Goal: Information Seeking & Learning: Learn about a topic

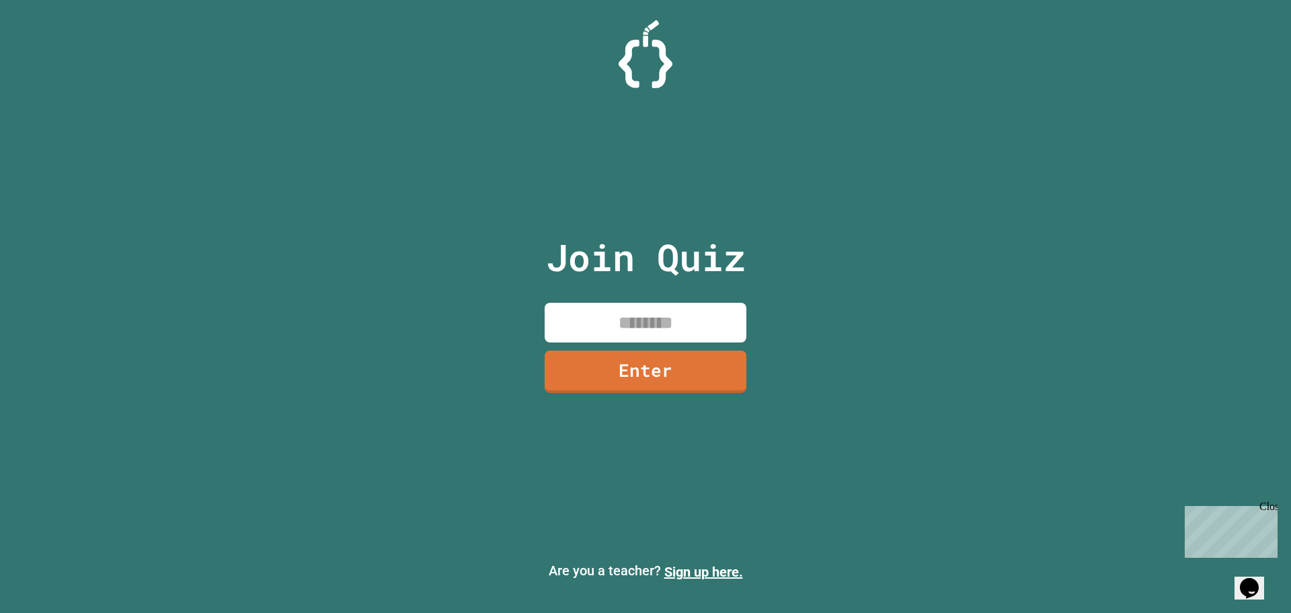
click at [641, 327] on input at bounding box center [646, 323] width 202 height 40
type input "********"
click at [634, 362] on link "Enter" at bounding box center [645, 370] width 201 height 44
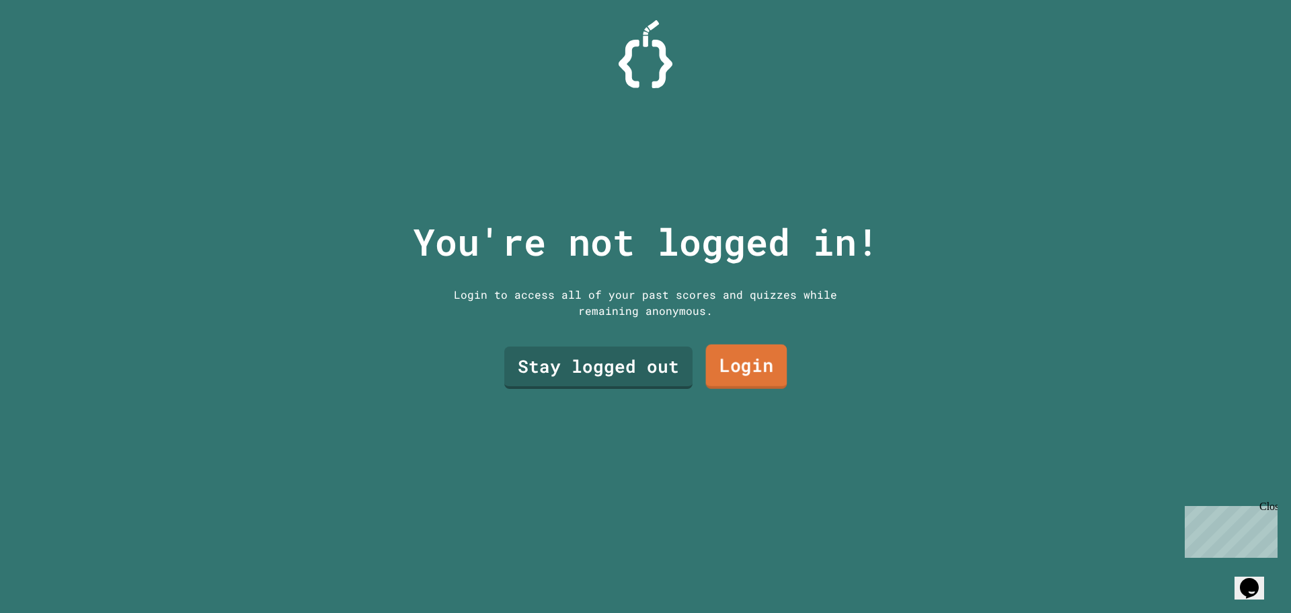
click at [719, 382] on link "Login" at bounding box center [746, 366] width 81 height 44
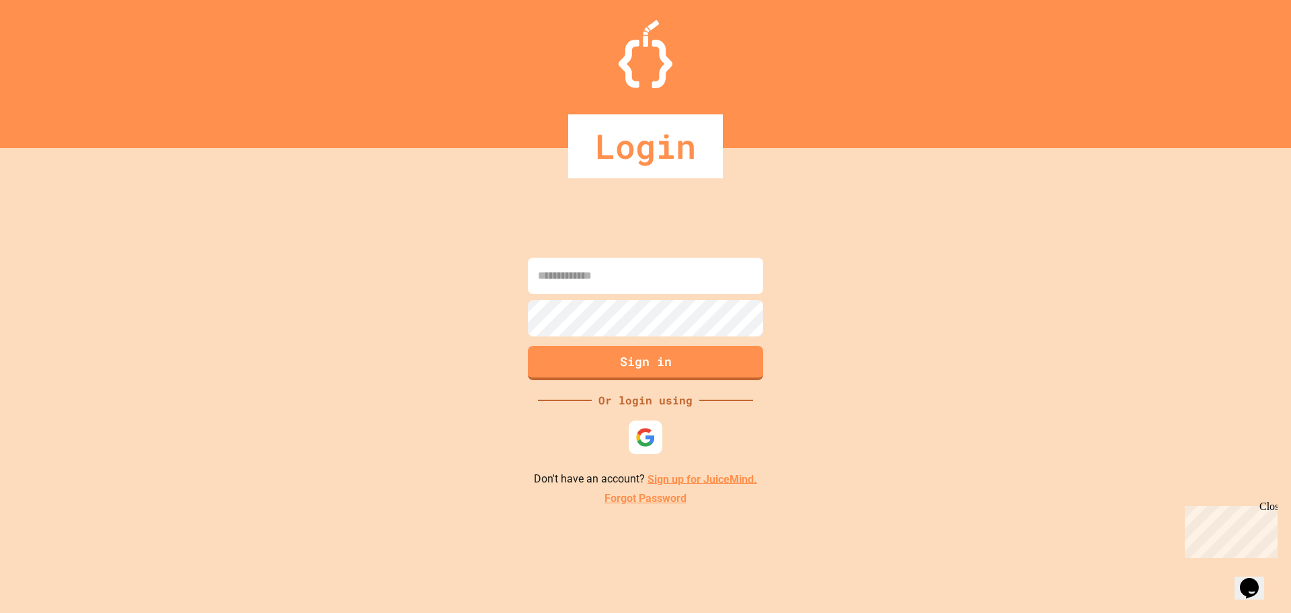
click at [643, 272] on input at bounding box center [645, 276] width 235 height 36
click at [645, 433] on img at bounding box center [646, 437] width 22 height 22
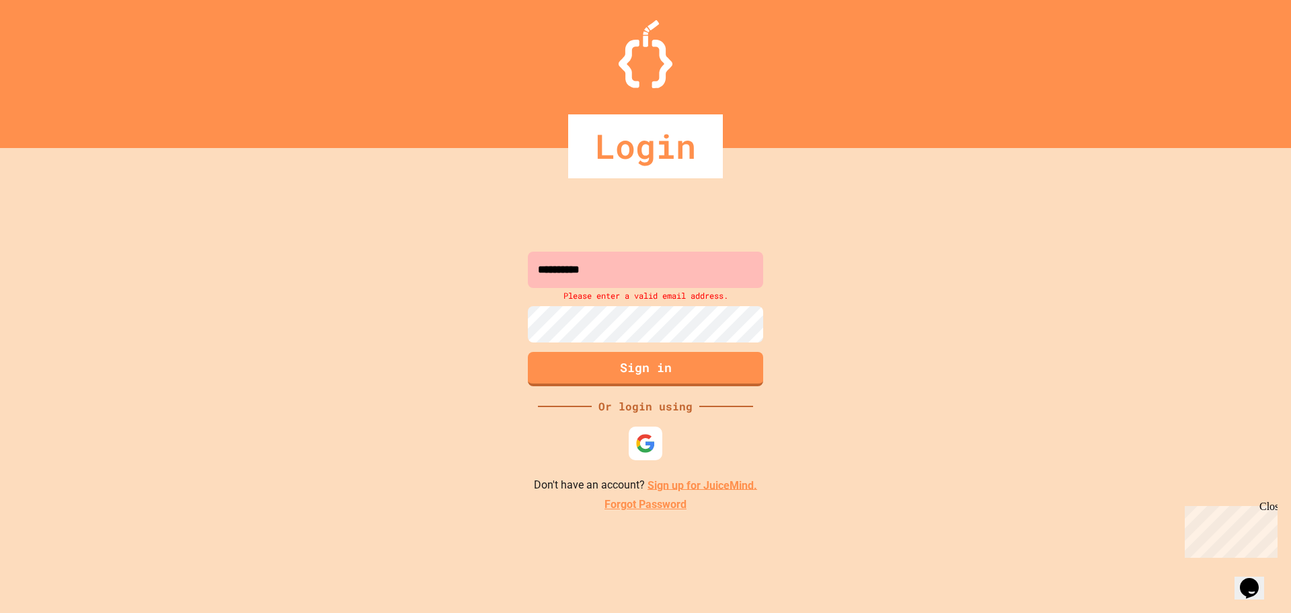
click at [624, 279] on input "**********" at bounding box center [645, 269] width 235 height 36
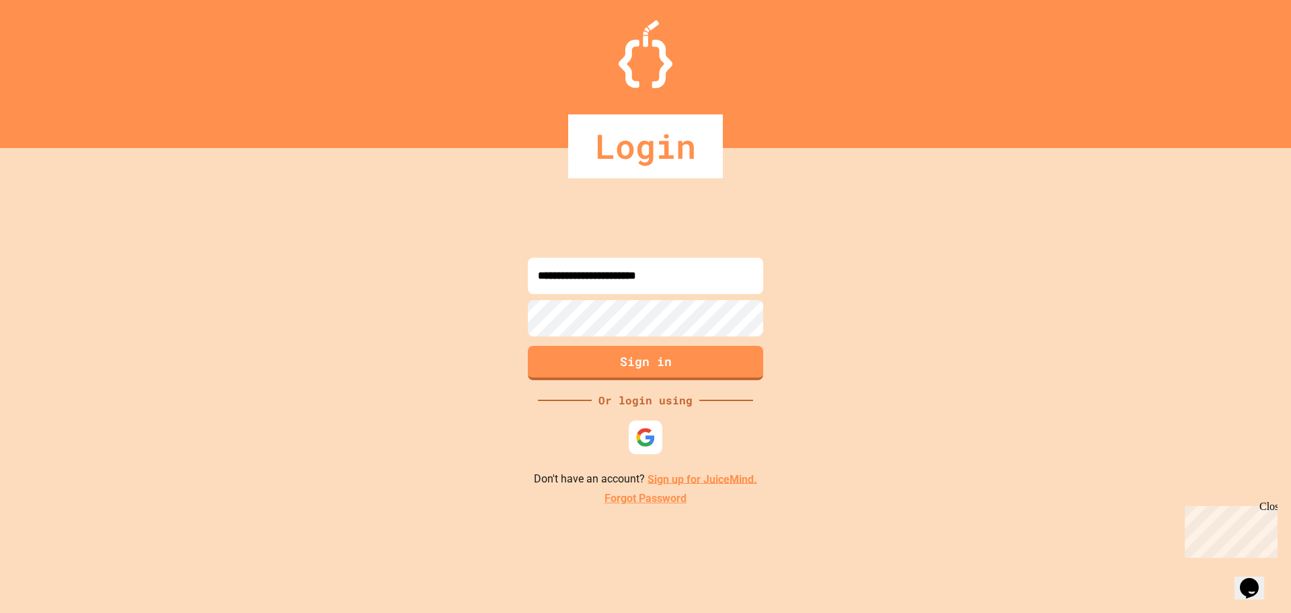
type input "**********"
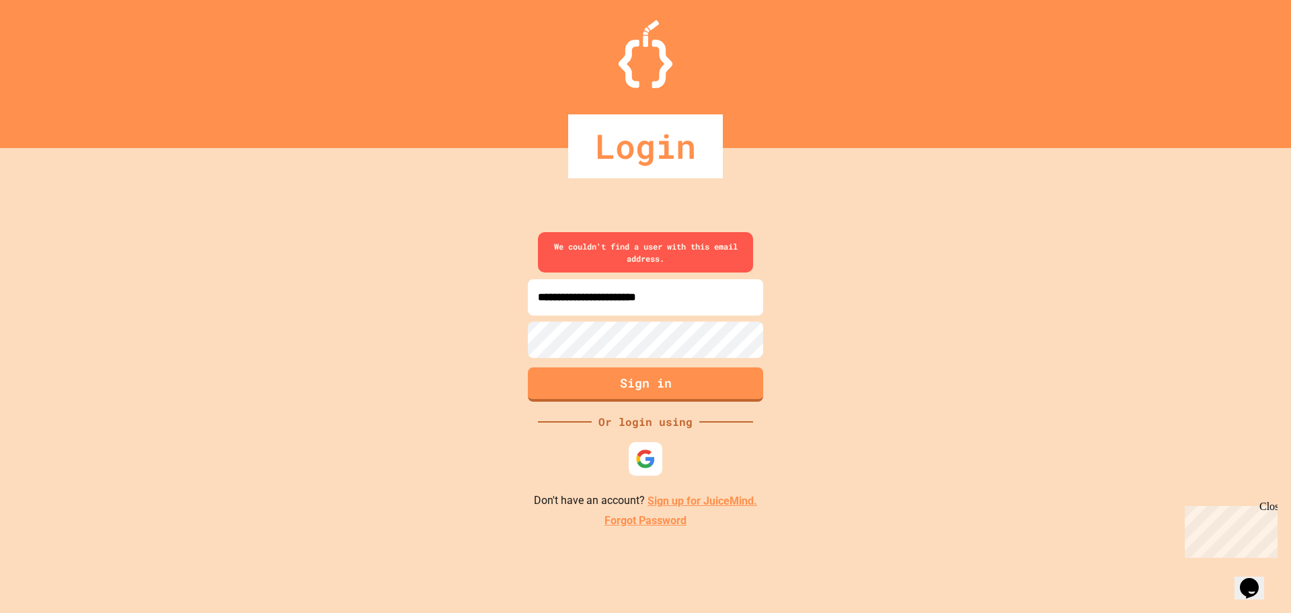
click at [680, 501] on link "Sign up for JuiceMind." at bounding box center [703, 500] width 110 height 13
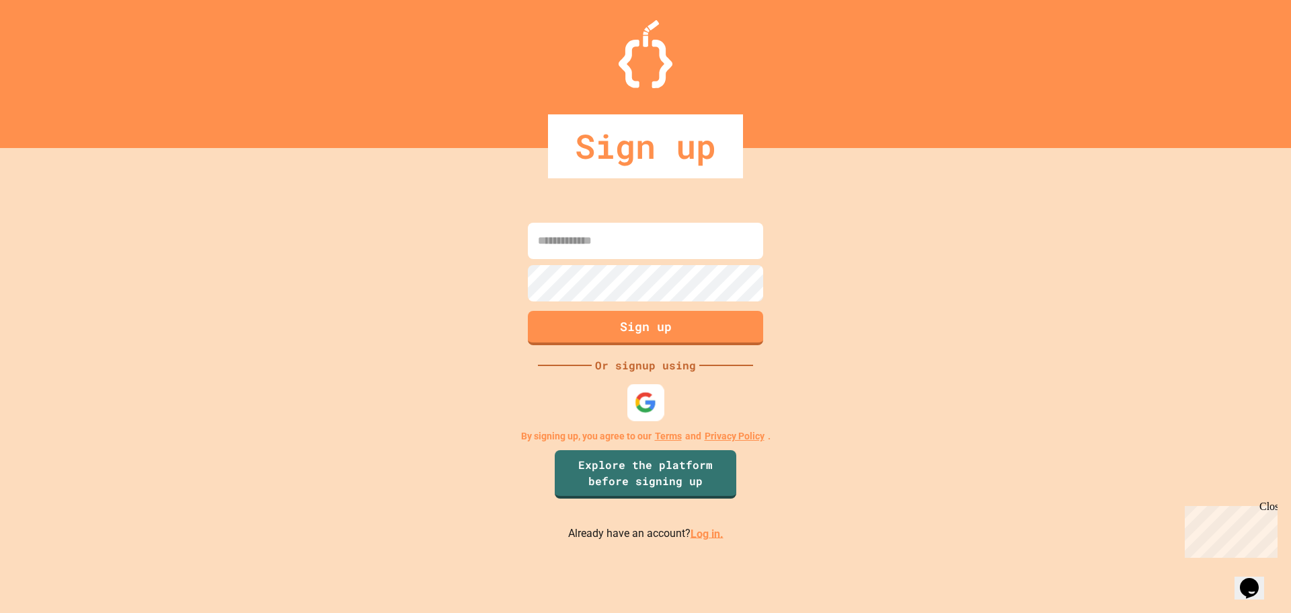
click at [645, 404] on img at bounding box center [646, 402] width 22 height 22
click at [644, 399] on img at bounding box center [646, 402] width 22 height 22
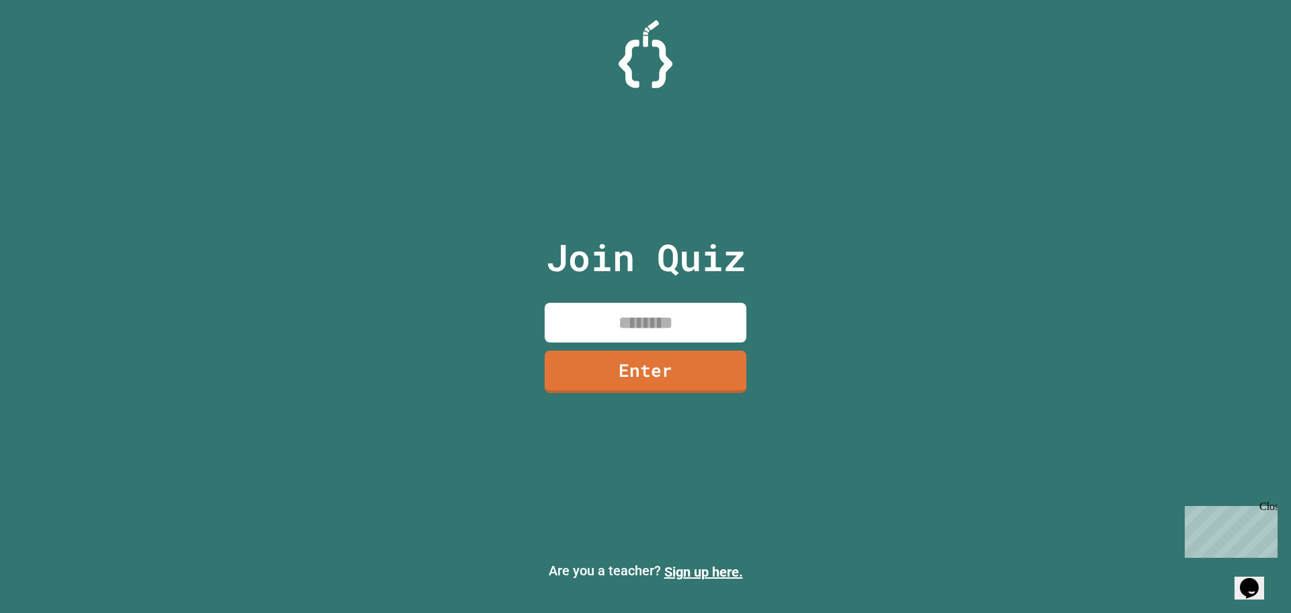
click at [657, 332] on input at bounding box center [646, 323] width 202 height 40
type input "********"
click at [671, 371] on link "Enter" at bounding box center [646, 370] width 202 height 44
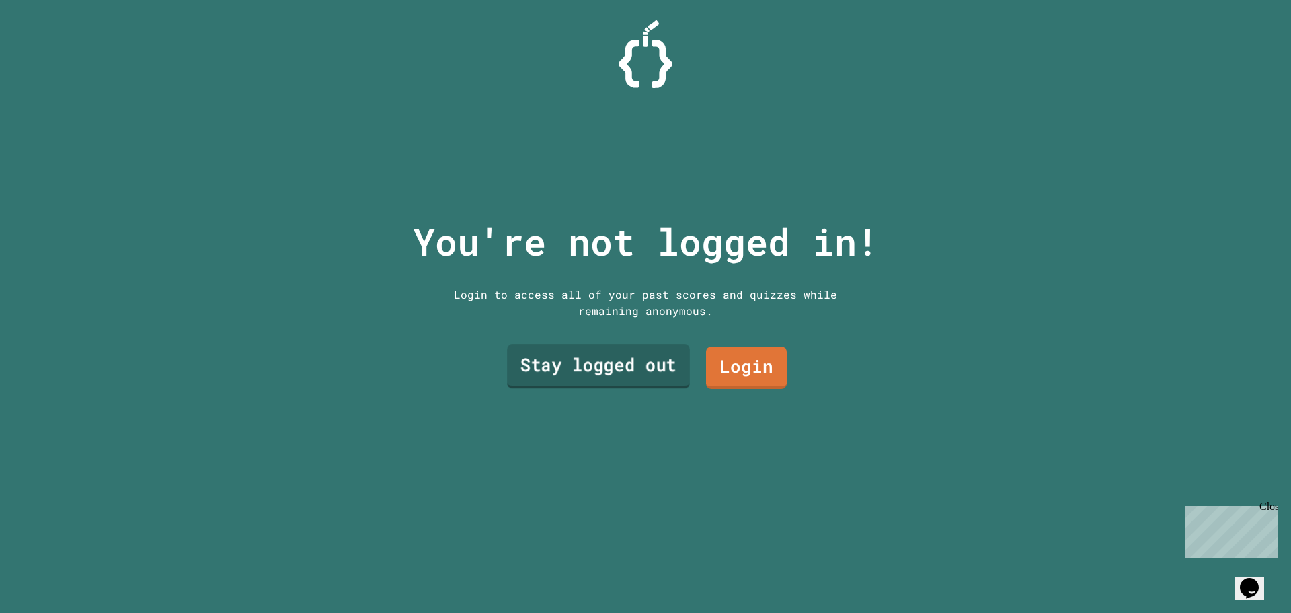
click at [634, 357] on link "Stay logged out" at bounding box center [598, 366] width 183 height 44
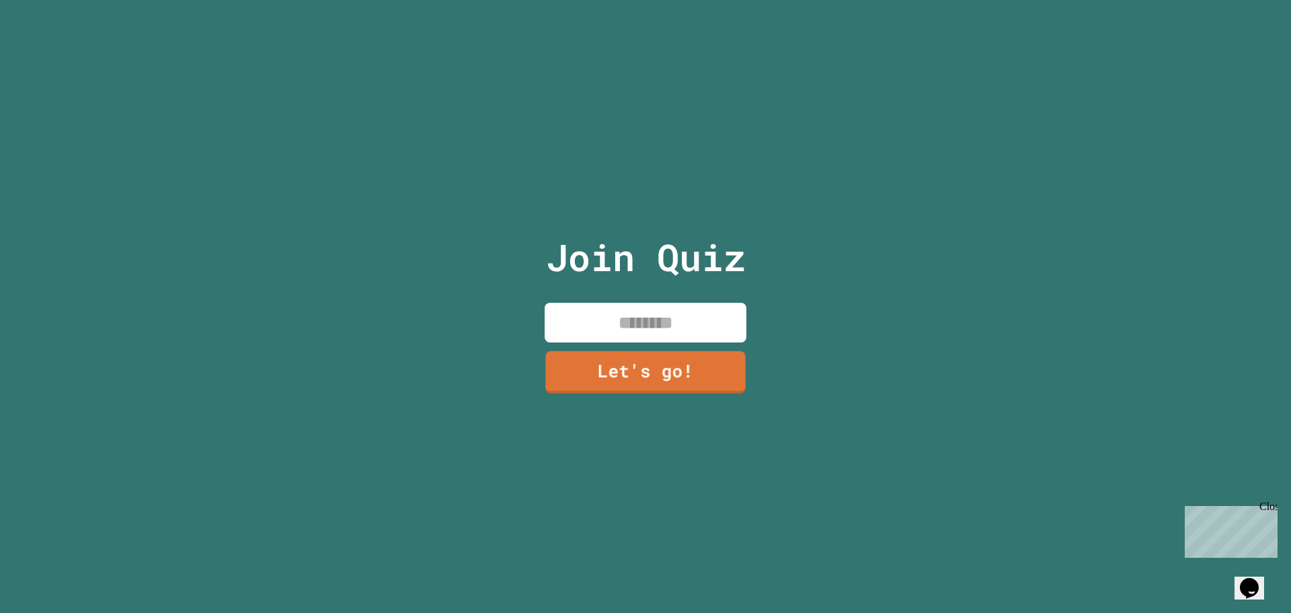
click at [642, 322] on input at bounding box center [646, 323] width 202 height 40
type input "****"
click at [650, 370] on link "Let's go!" at bounding box center [646, 370] width 204 height 44
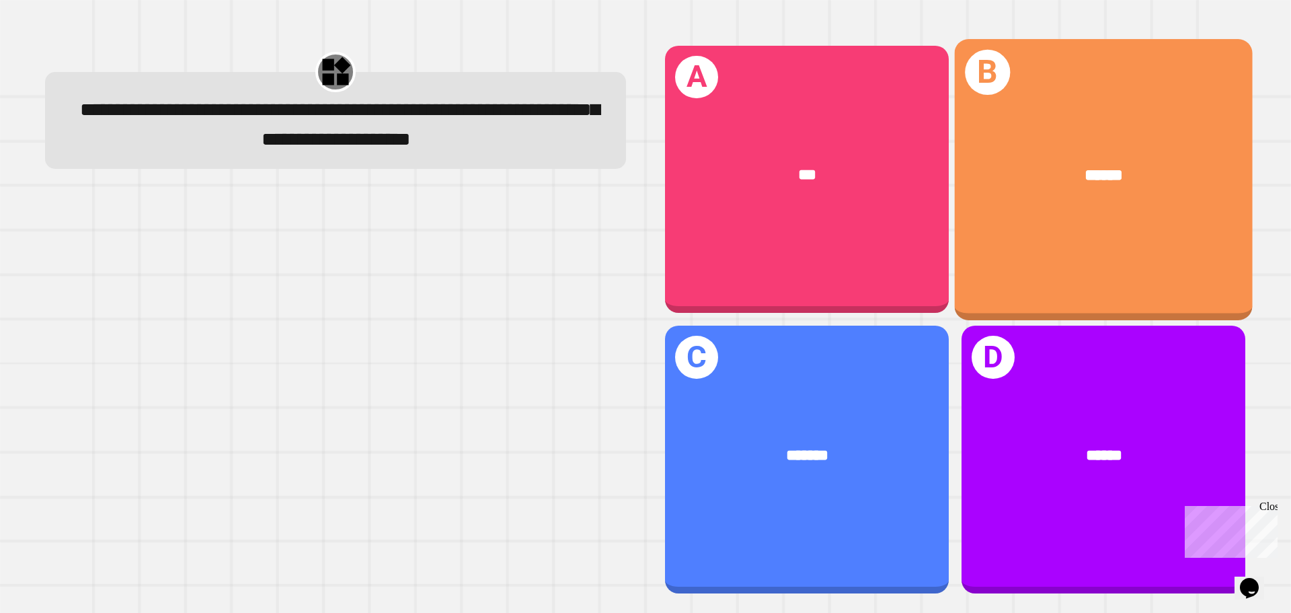
click at [1043, 243] on div "B ******" at bounding box center [1104, 179] width 298 height 280
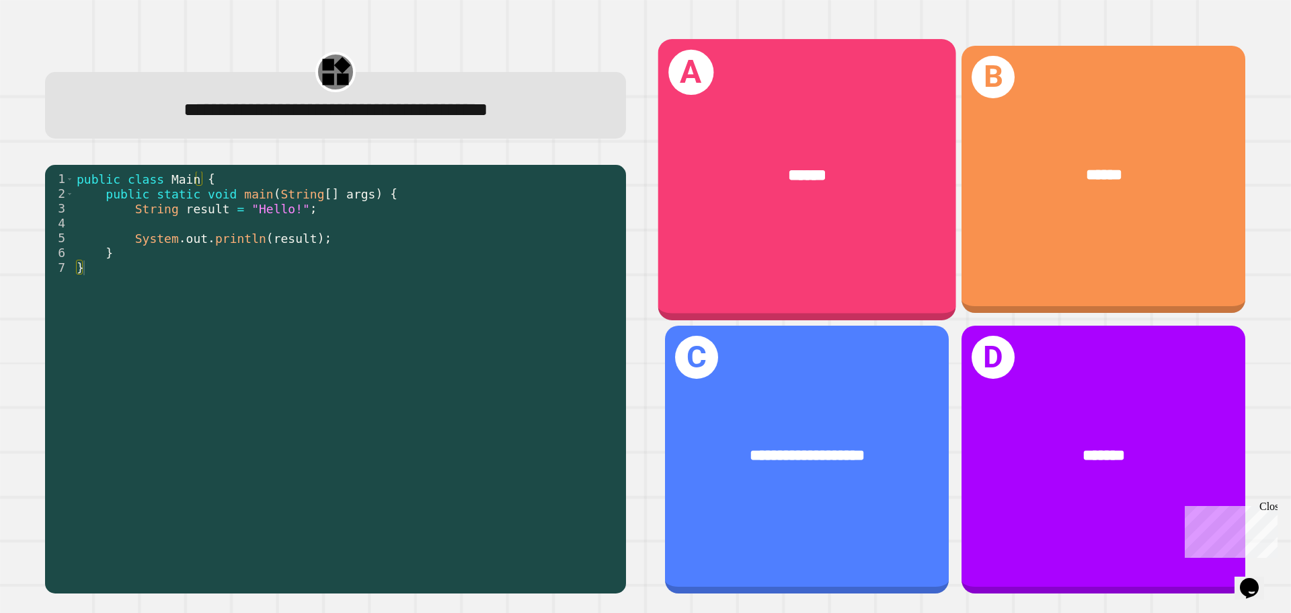
click at [787, 190] on div "******" at bounding box center [807, 175] width 298 height 90
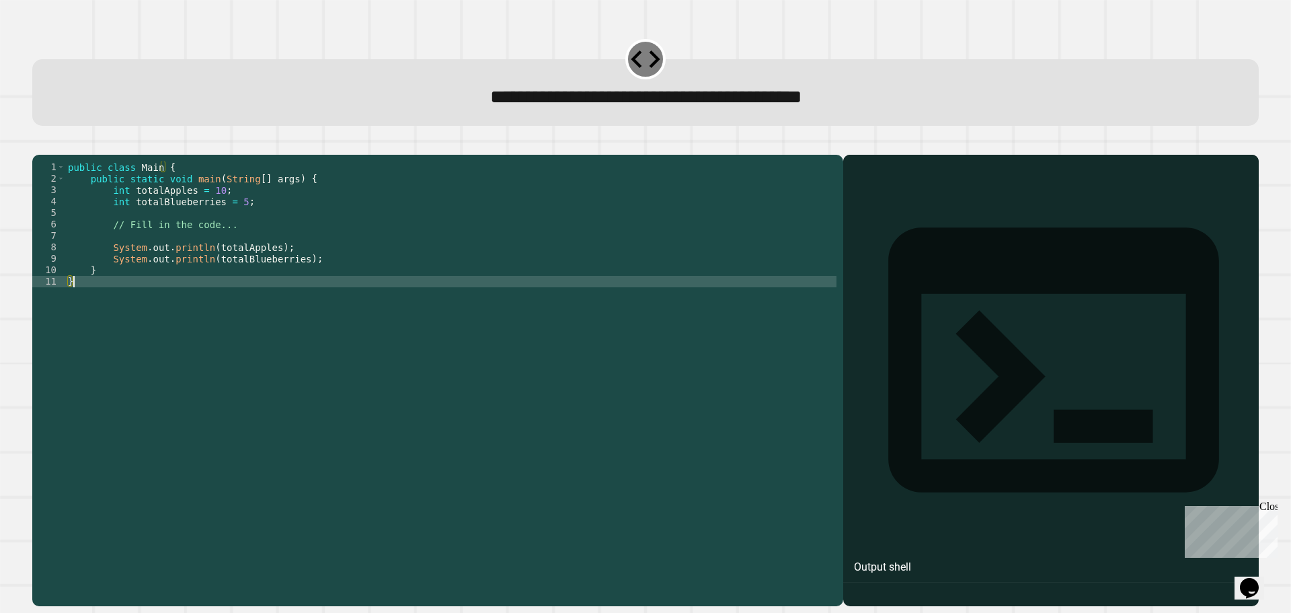
click at [401, 299] on div "public class Main { public static void main ( String [ ] args ) { int totalAppl…" at bounding box center [450, 367] width 771 height 412
click at [261, 245] on div "public class Main { public static void main ( String [ ] args ) { int totalAppl…" at bounding box center [450, 367] width 771 height 412
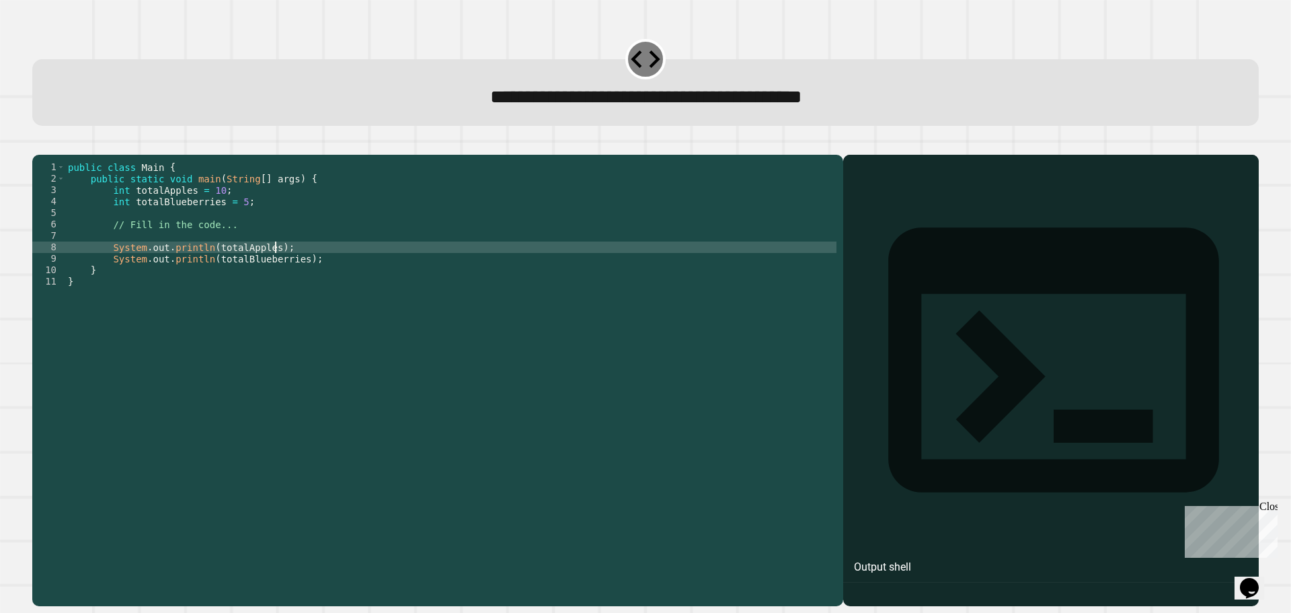
click at [303, 268] on div "public class Main { public static void main ( String [ ] args ) { int totalAppl…" at bounding box center [450, 367] width 771 height 412
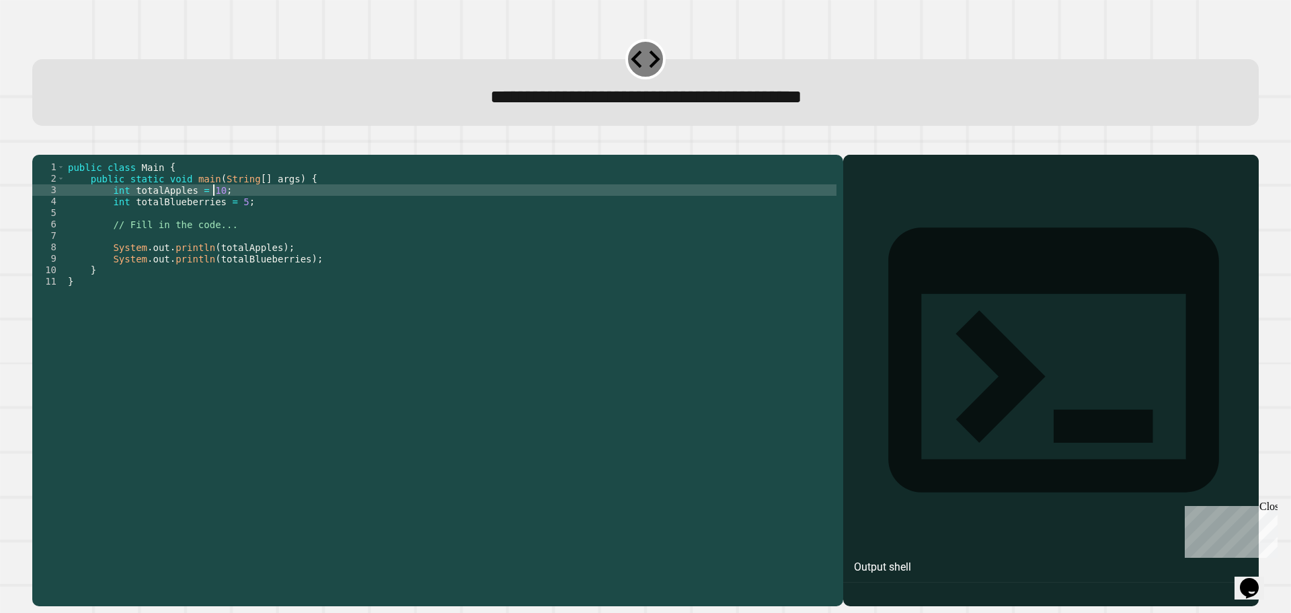
click at [211, 210] on div "public class Main { public static void main ( String [ ] args ) { int totalAppl…" at bounding box center [450, 367] width 771 height 412
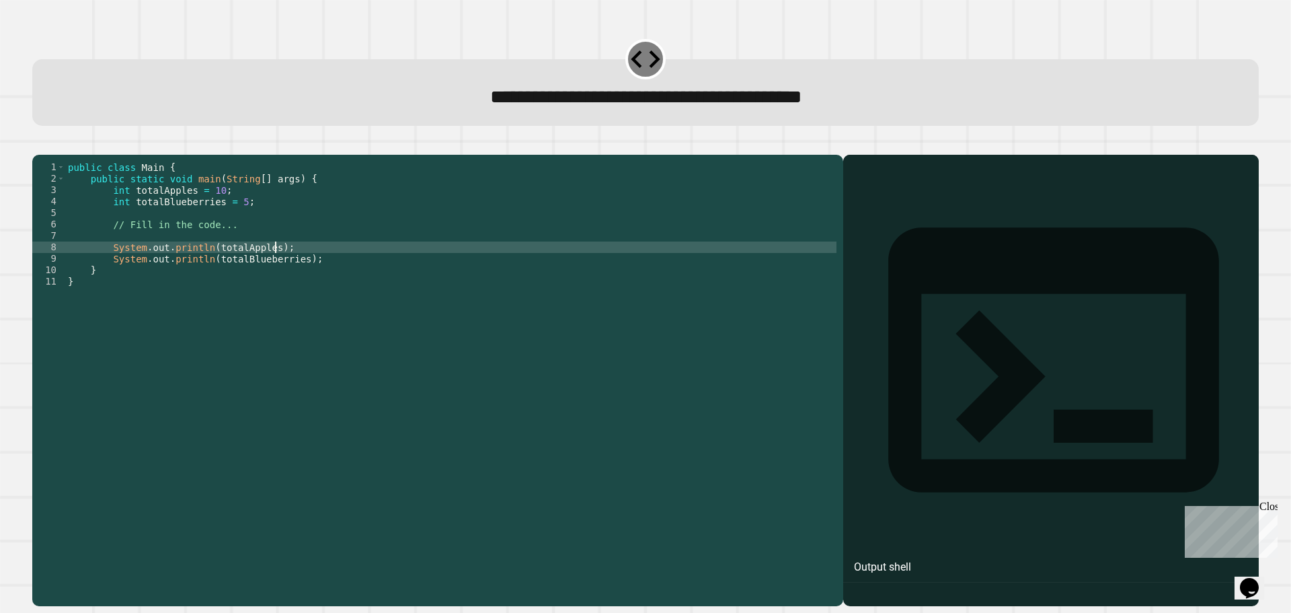
click at [321, 268] on div "public class Main { public static void main ( String [ ] args ) { int totalAppl…" at bounding box center [450, 367] width 771 height 412
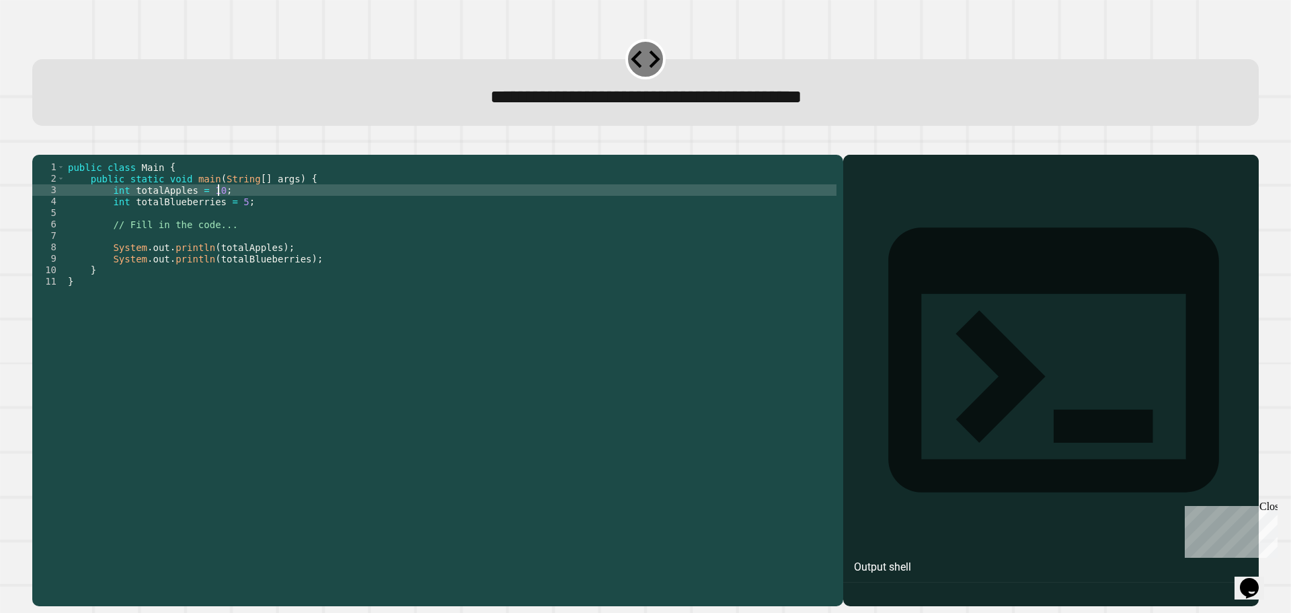
click at [216, 209] on div "public class Main { public static void main ( String [ ] args ) { int totalAppl…" at bounding box center [450, 367] width 771 height 412
click at [212, 212] on div "public class Main { public static void main ( String [ ] args ) { int totalAppl…" at bounding box center [450, 367] width 771 height 412
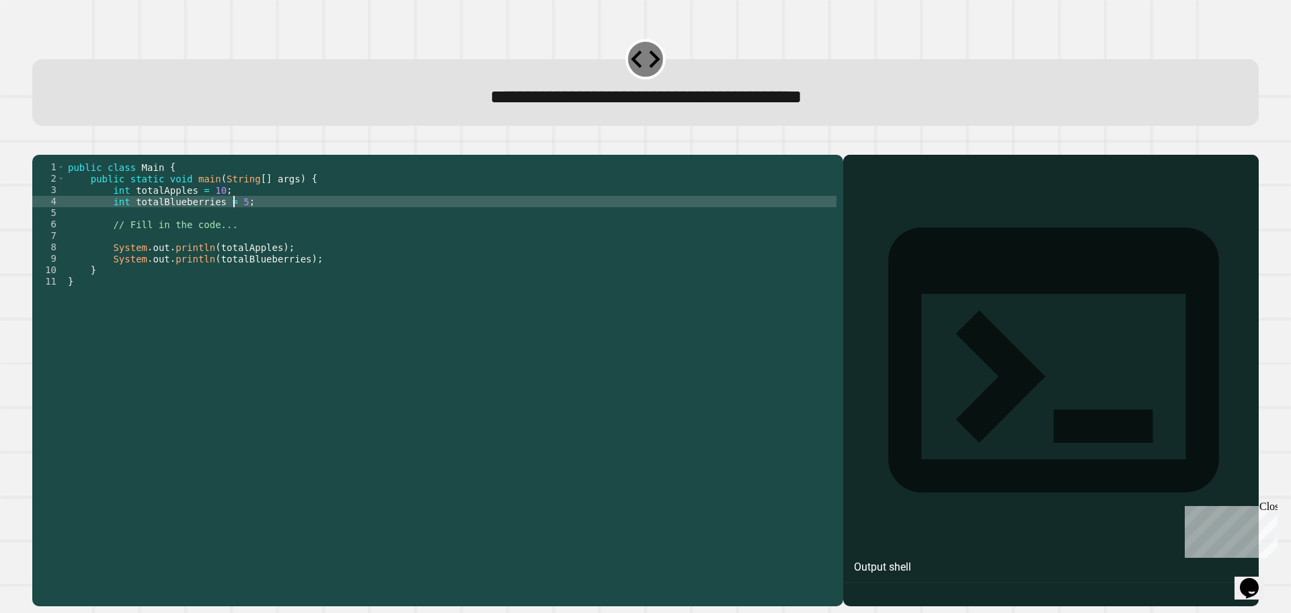
click at [235, 220] on div "public class Main { public static void main ( String [ ] args ) { int totalAppl…" at bounding box center [450, 367] width 771 height 412
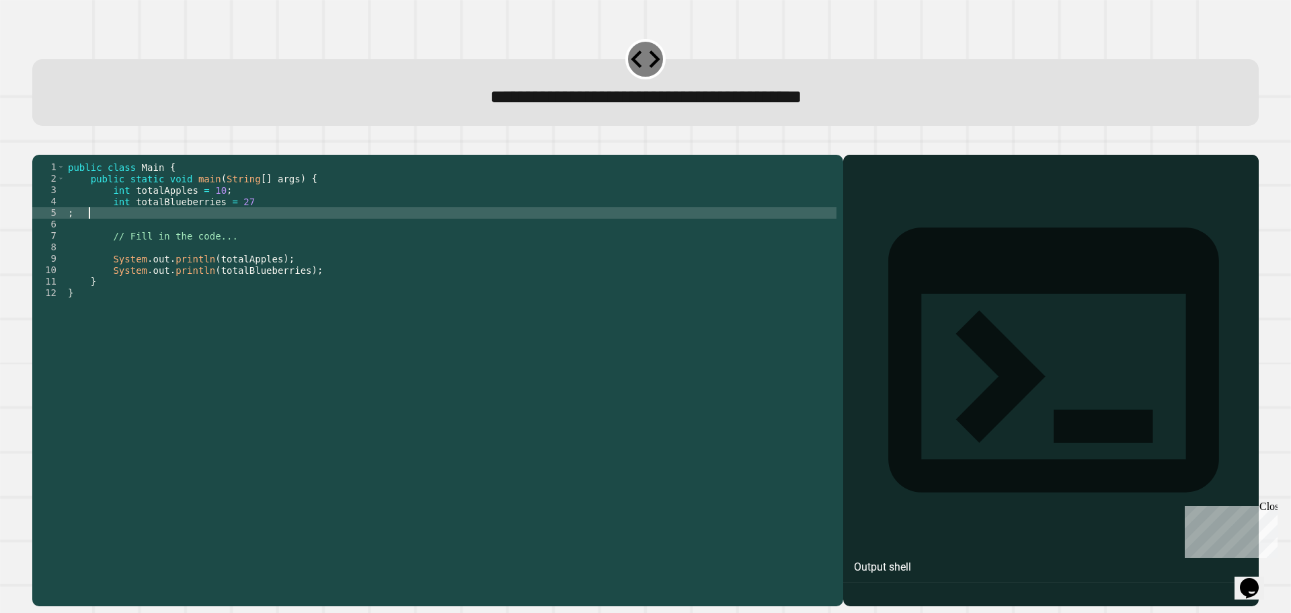
scroll to position [0, 0]
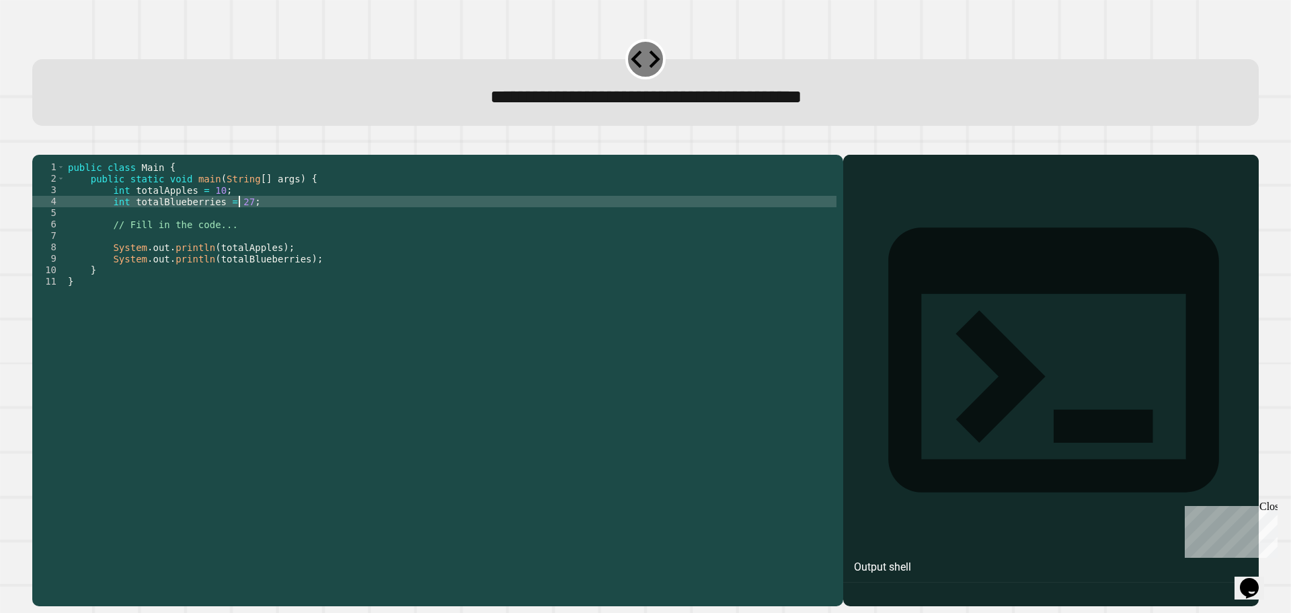
type textarea "**********"
click at [52, 153] on icon "button" at bounding box center [47, 151] width 7 height 9
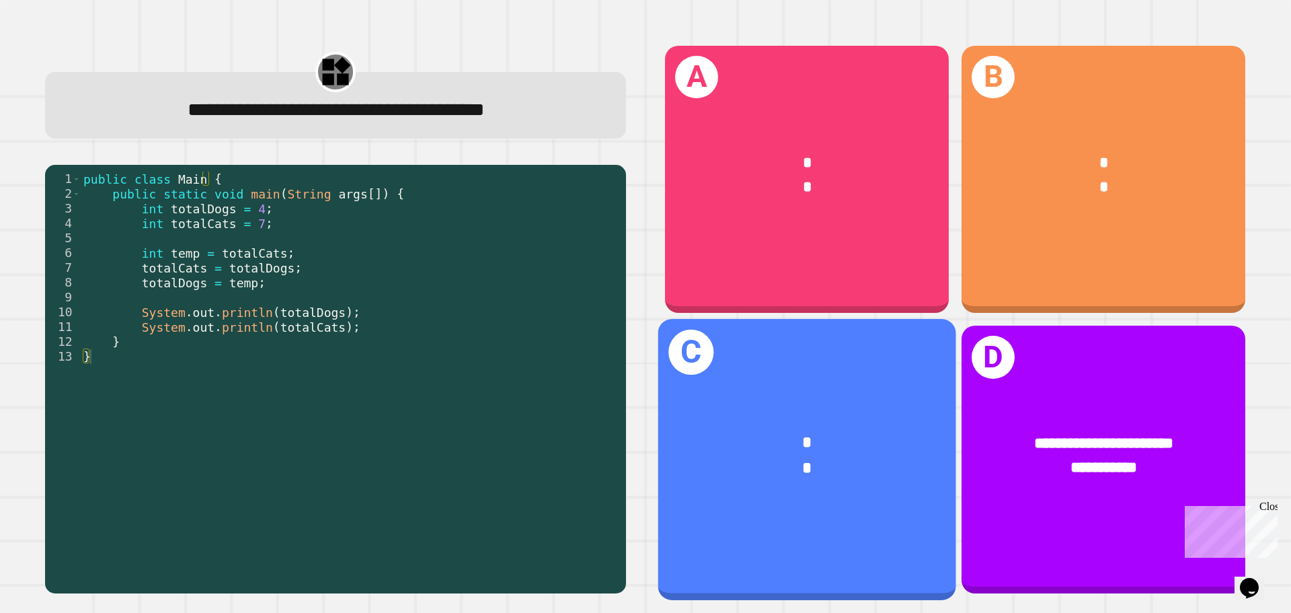
click at [775, 430] on div "*" at bounding box center [807, 442] width 232 height 25
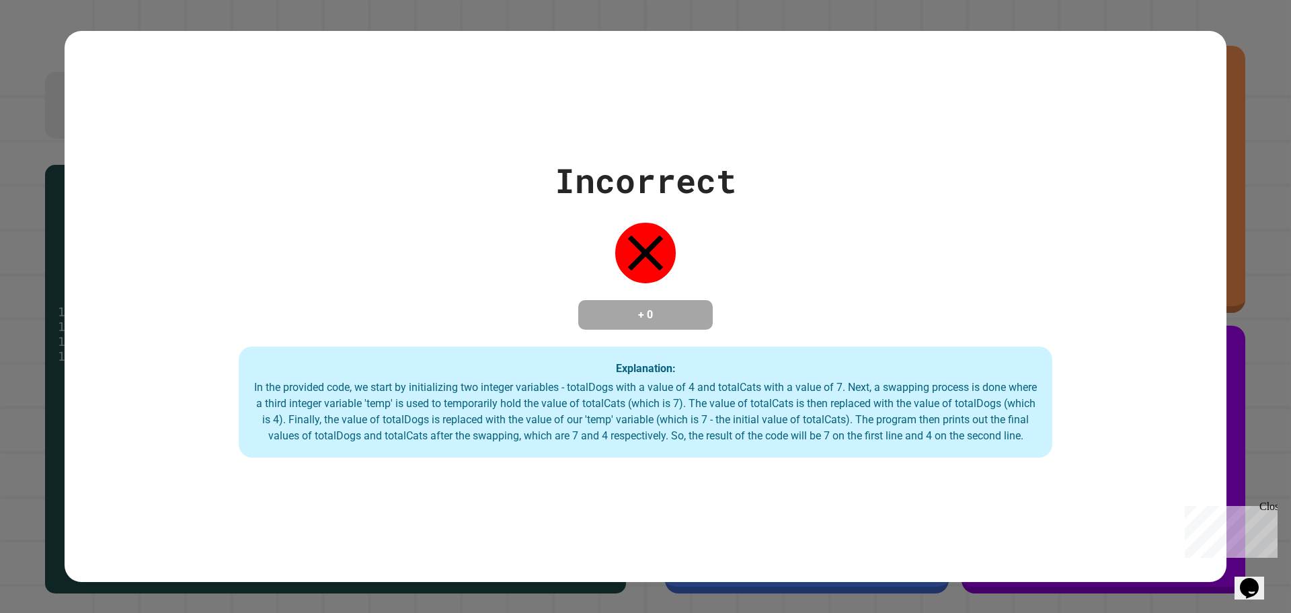
click at [1255, 254] on div "Incorrect + 0 Explanation: In the provided code, we start by initializing two i…" at bounding box center [645, 306] width 1291 height 613
click at [1268, 508] on div "Close" at bounding box center [1267, 508] width 17 height 17
drag, startPoint x: 832, startPoint y: 430, endPoint x: 864, endPoint y: 463, distance: 45.7
click at [864, 458] on div "Explanation: In the provided code, we start by initializing two integer variabl…" at bounding box center [646, 402] width 814 height 112
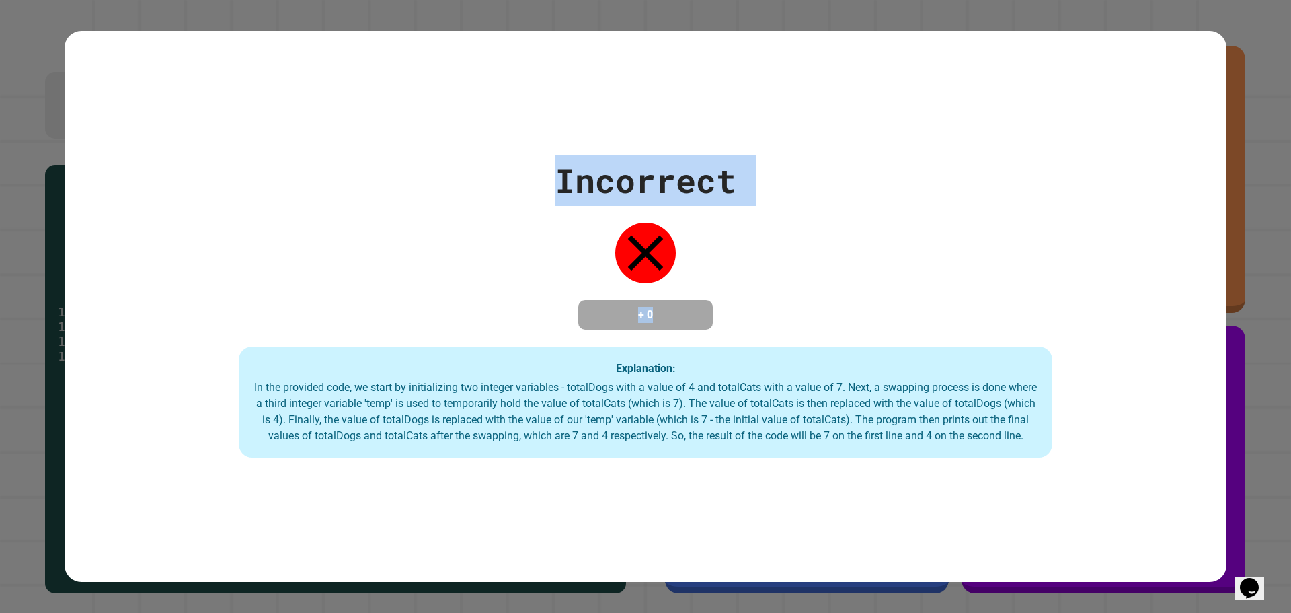
drag, startPoint x: 712, startPoint y: 246, endPoint x: 550, endPoint y: 169, distance: 179.3
click at [550, 169] on div "Incorrect + 0 Explanation: In the provided code, we start by initializing two i…" at bounding box center [646, 306] width 1162 height 303
click at [570, 164] on div "Incorrect" at bounding box center [646, 180] width 182 height 50
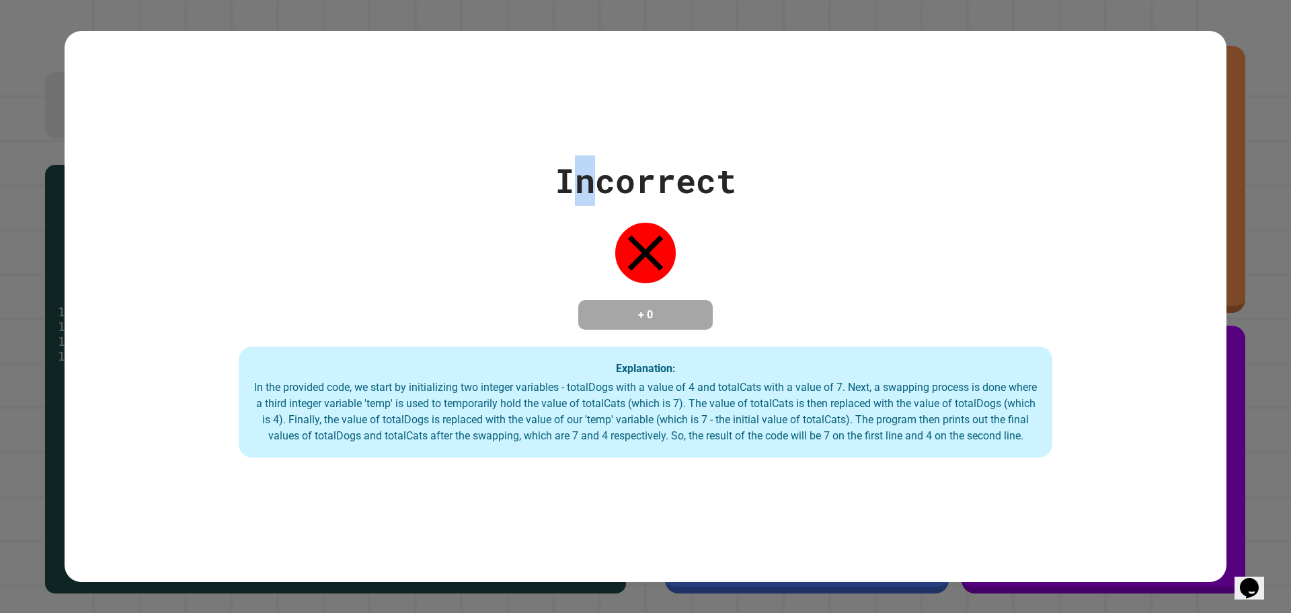
drag, startPoint x: 570, startPoint y: 164, endPoint x: 587, endPoint y: 165, distance: 16.8
click at [587, 165] on div "Incorrect" at bounding box center [646, 180] width 182 height 50
drag, startPoint x: 609, startPoint y: 159, endPoint x: 629, endPoint y: 162, distance: 19.7
click at [629, 162] on div "Incorrect" at bounding box center [646, 180] width 182 height 50
drag, startPoint x: 654, startPoint y: 165, endPoint x: 664, endPoint y: 165, distance: 10.8
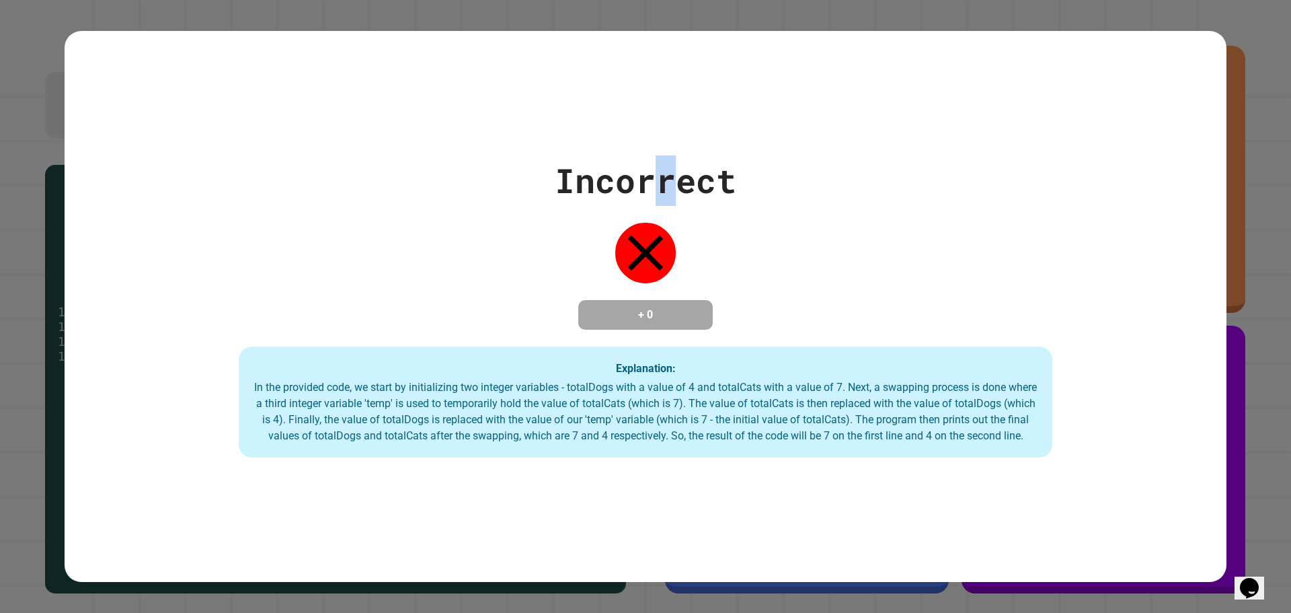
click at [664, 165] on div "Incorrect" at bounding box center [646, 180] width 182 height 50
drag, startPoint x: 690, startPoint y: 163, endPoint x: 707, endPoint y: 165, distance: 16.9
click at [707, 165] on div "Incorrect" at bounding box center [646, 180] width 182 height 50
click at [682, 237] on div "Incorrect + 0 Explanation: In the provided code, we start by initializing two i…" at bounding box center [646, 306] width 1162 height 303
click at [678, 231] on div "Incorrect + 0 Explanation: In the provided code, we start by initializing two i…" at bounding box center [646, 306] width 1162 height 303
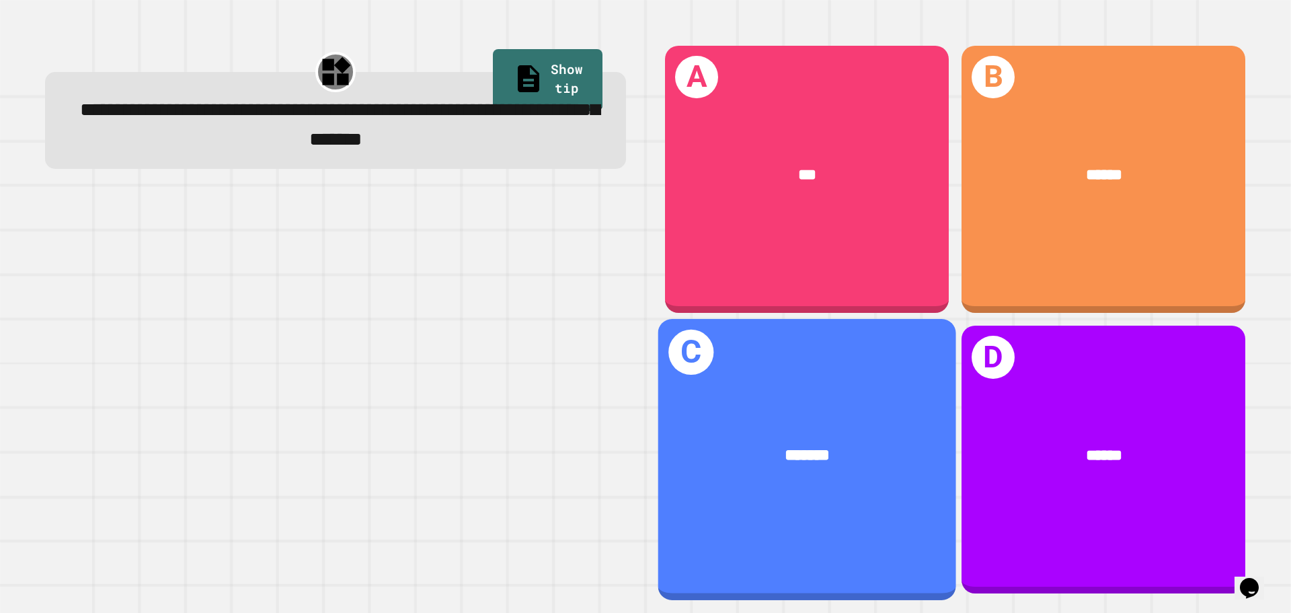
click at [798, 425] on div "*******" at bounding box center [807, 456] width 298 height 90
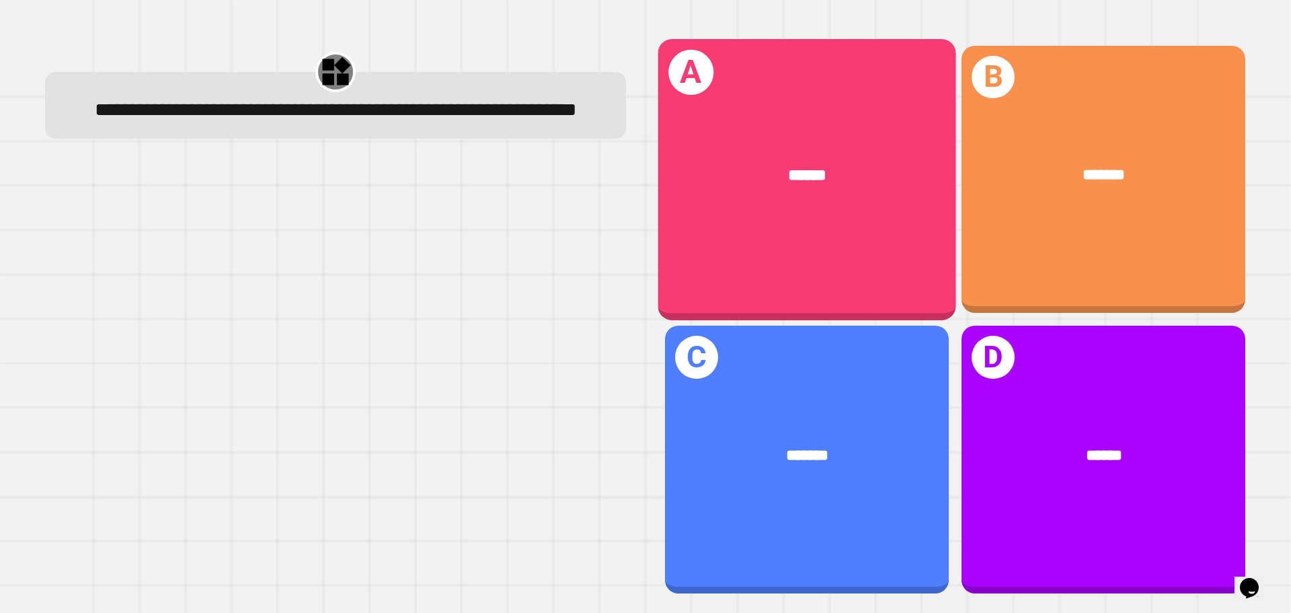
click at [815, 264] on div "A ******" at bounding box center [807, 179] width 298 height 280
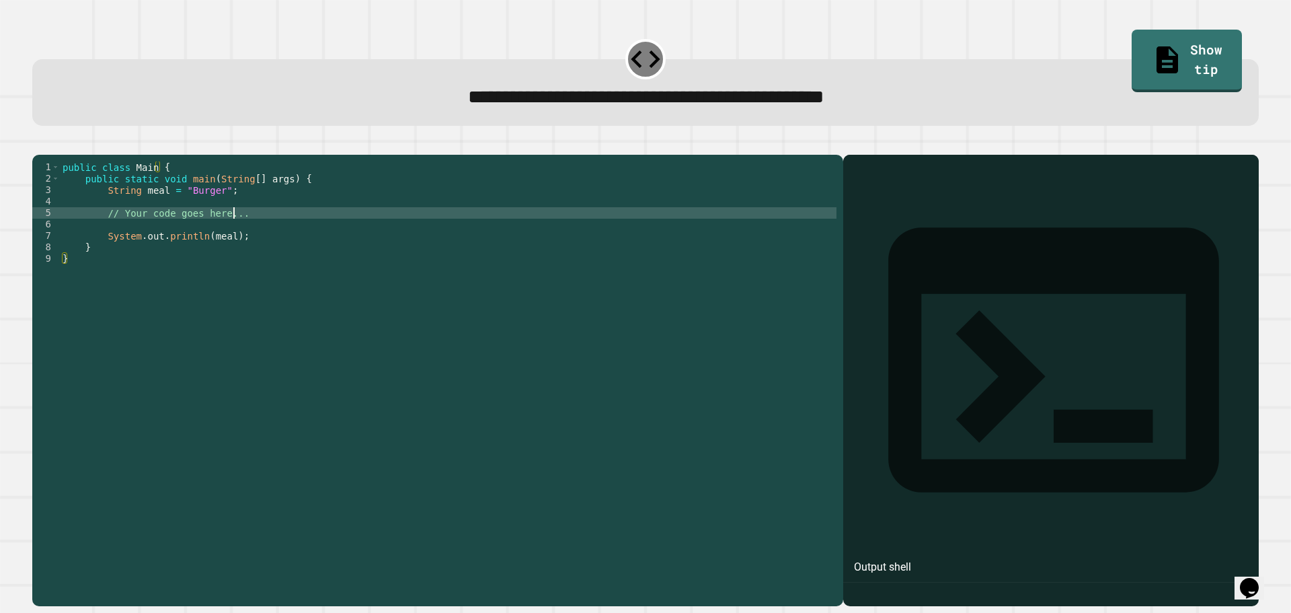
click at [247, 234] on div "public class Main { public static void main ( String [ ] args ) { String meal =…" at bounding box center [448, 367] width 777 height 412
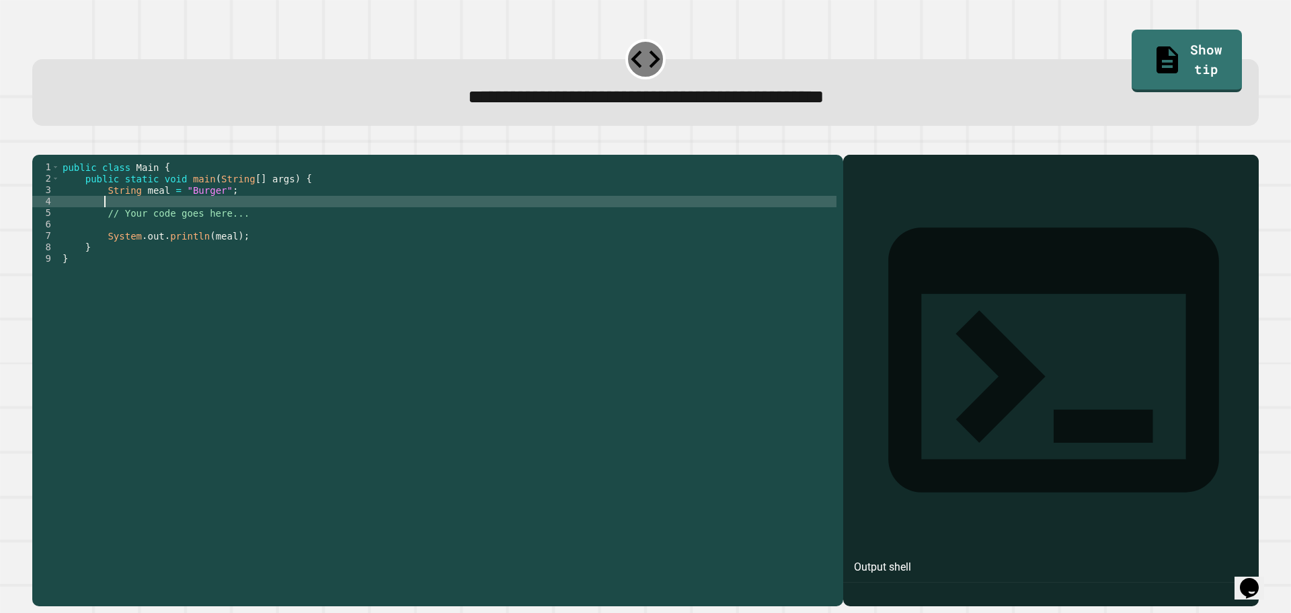
click at [243, 217] on div "public class Main { public static void main ( String [ ] args ) { String meal =…" at bounding box center [448, 367] width 777 height 412
click at [210, 210] on div "public class Main { public static void main ( String [ ] args ) { String meal =…" at bounding box center [448, 367] width 777 height 412
click at [66, 144] on icon "button" at bounding box center [66, 144] width 0 height 0
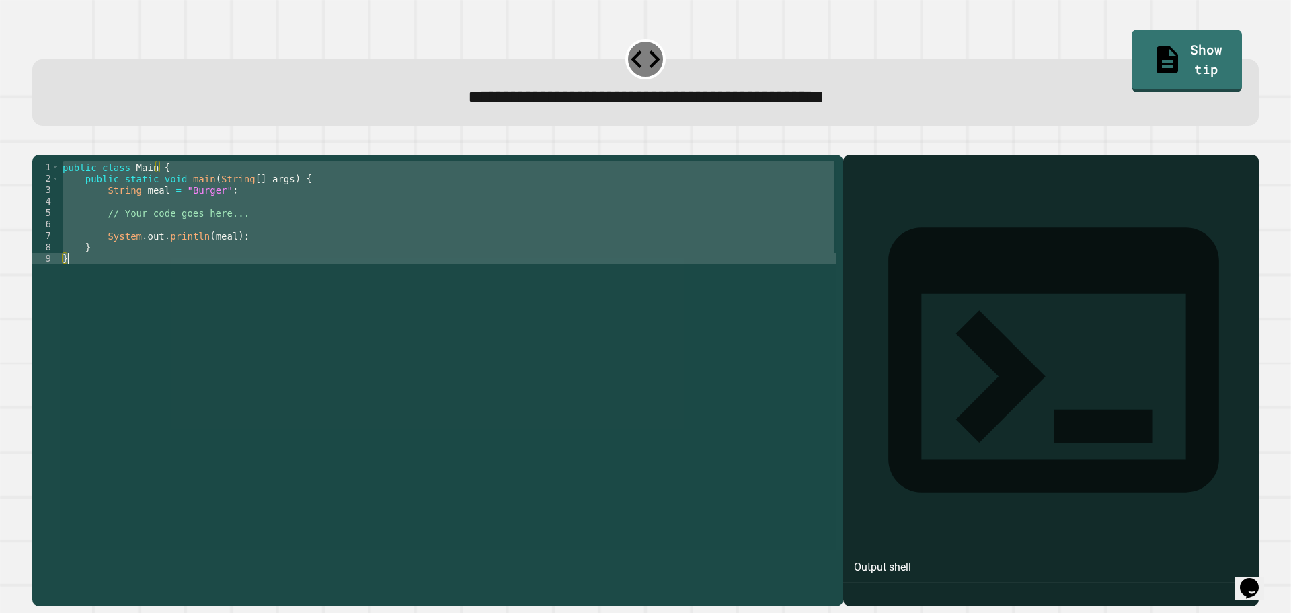
click at [213, 211] on div "public class Main { public static void main ( String [ ] args ) { String meal =…" at bounding box center [448, 355] width 777 height 389
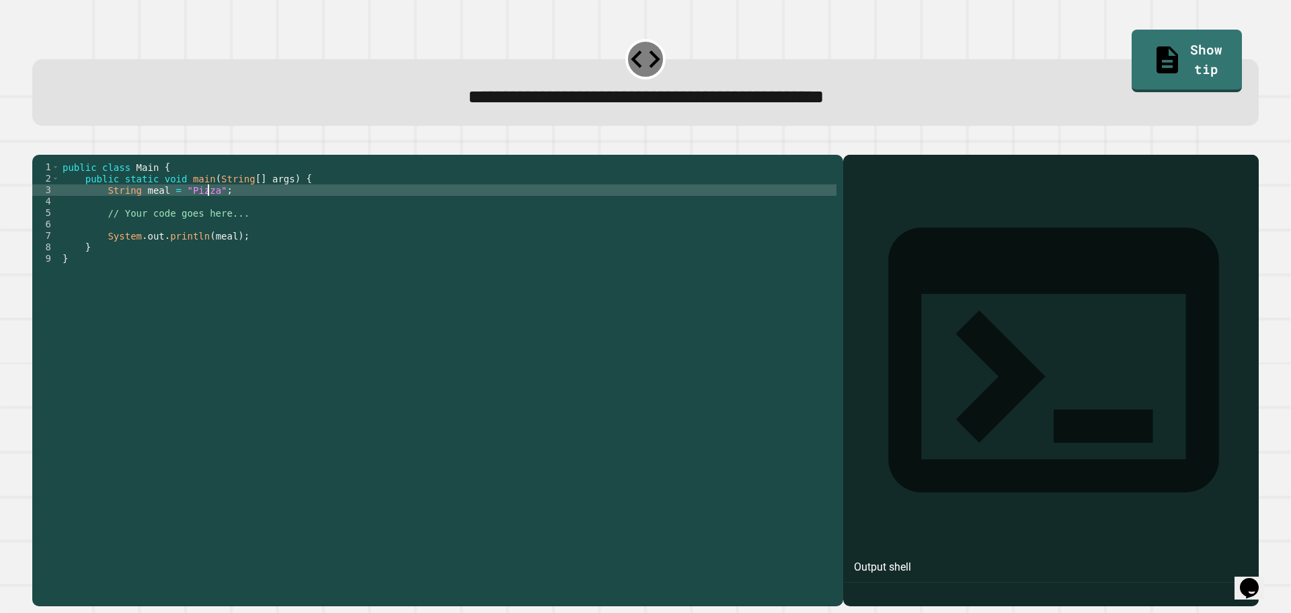
scroll to position [0, 10]
type textarea "**********"
click at [39, 144] on icon "button" at bounding box center [39, 144] width 0 height 0
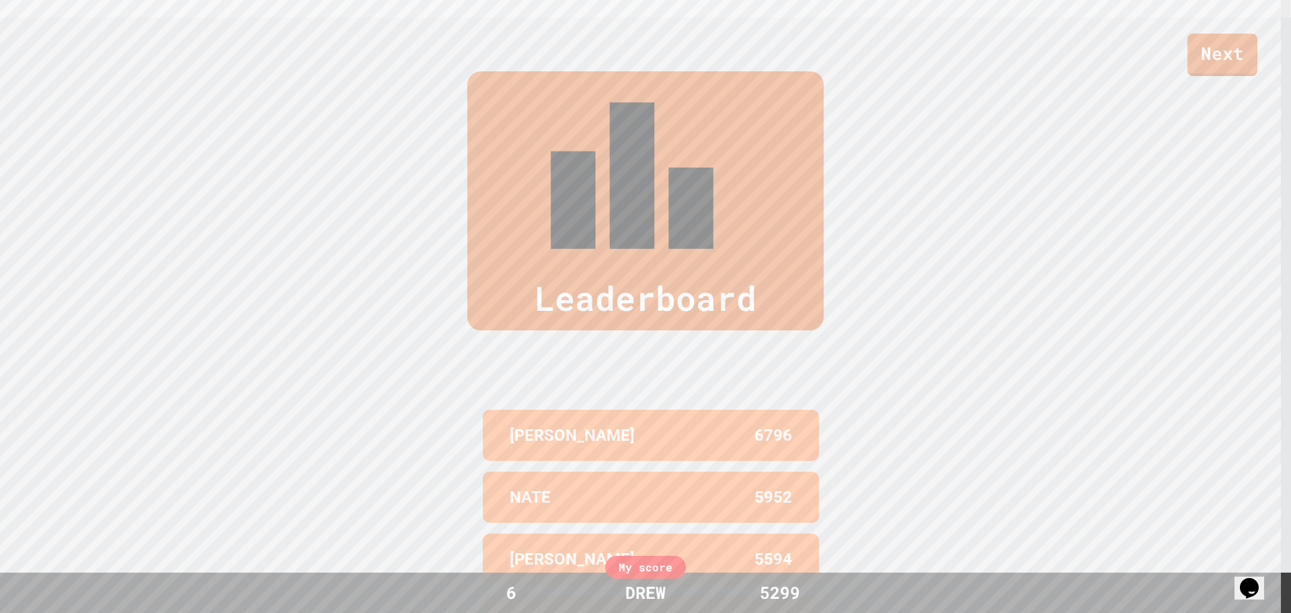
scroll to position [618, 0]
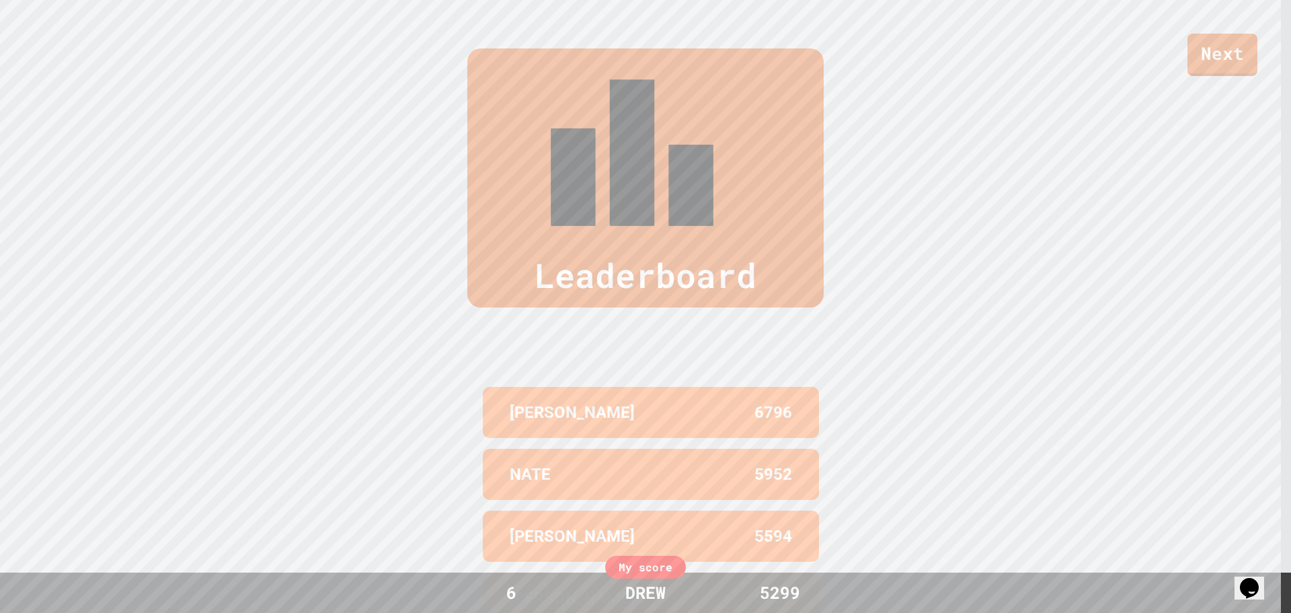
click at [506, 71] on div "Next" at bounding box center [645, 38] width 1291 height 76
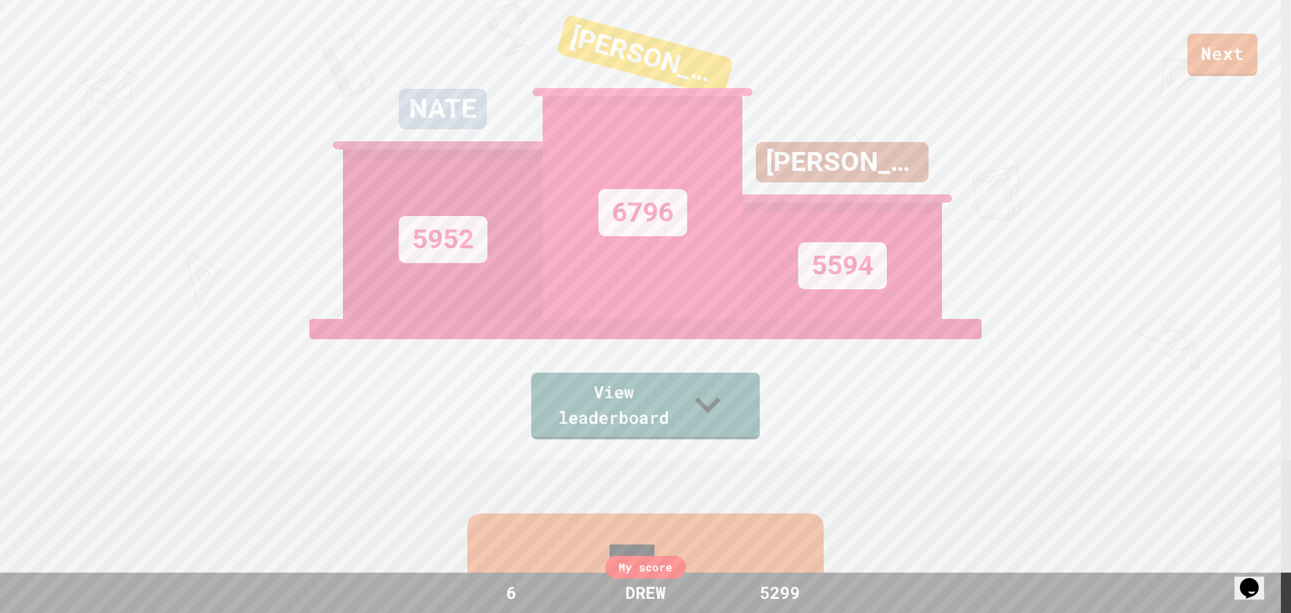
scroll to position [0, 0]
